Goal: Task Accomplishment & Management: Use online tool/utility

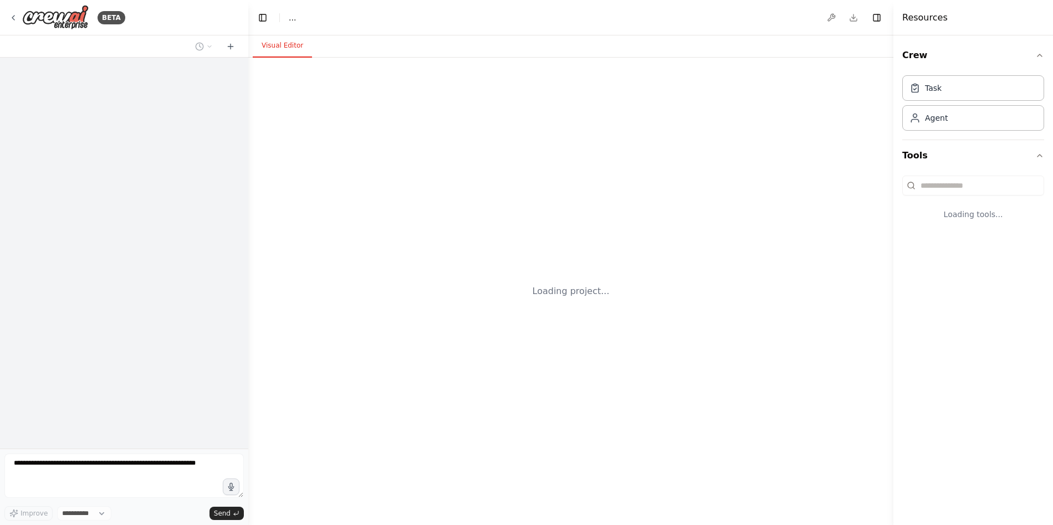
select select "****"
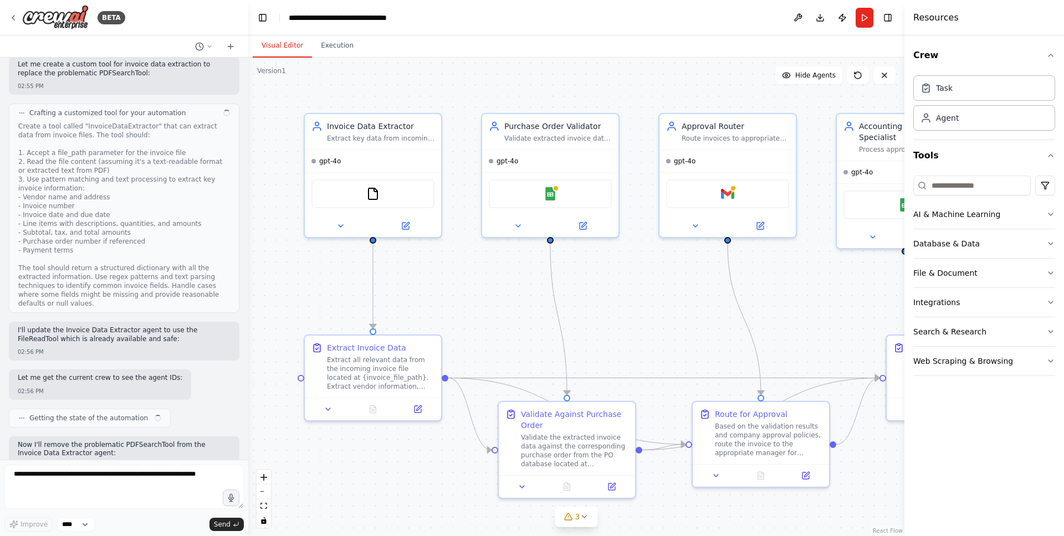
scroll to position [739, 0]
